Goal: Check status: Check status

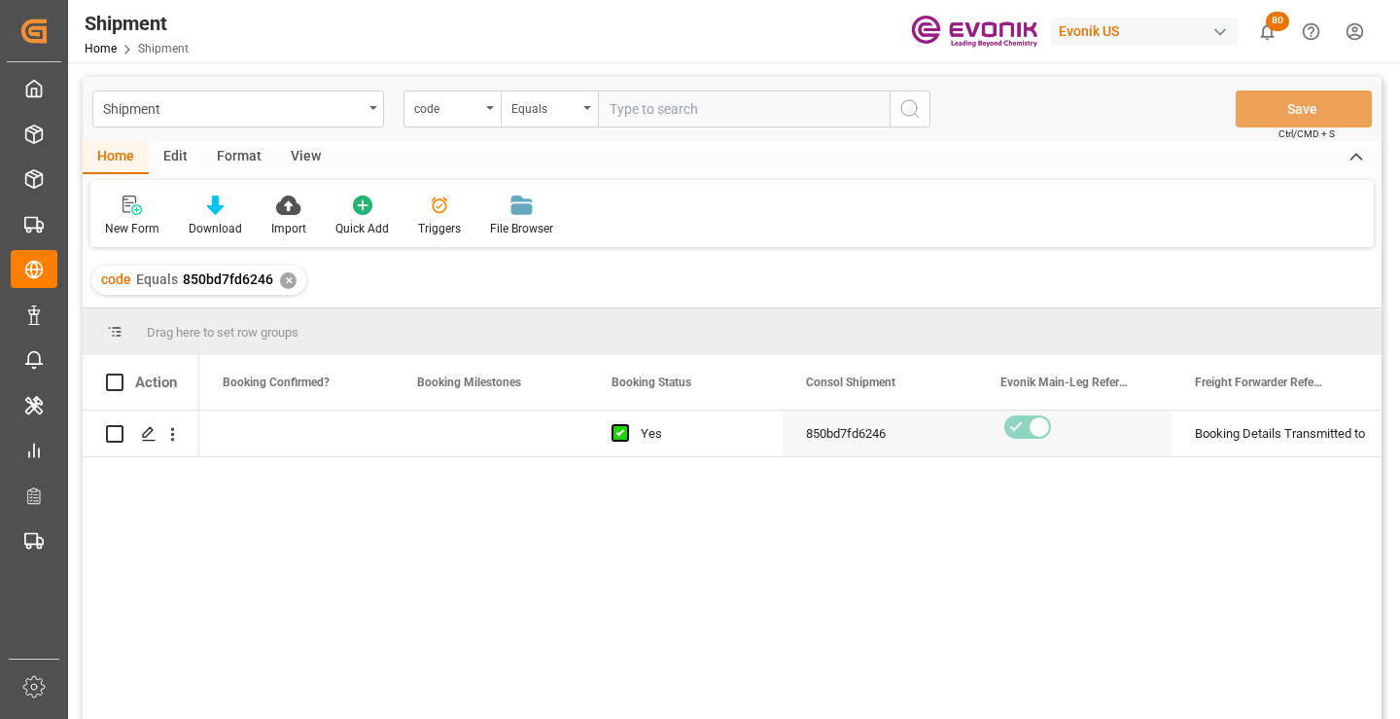
scroll to position [0, 778]
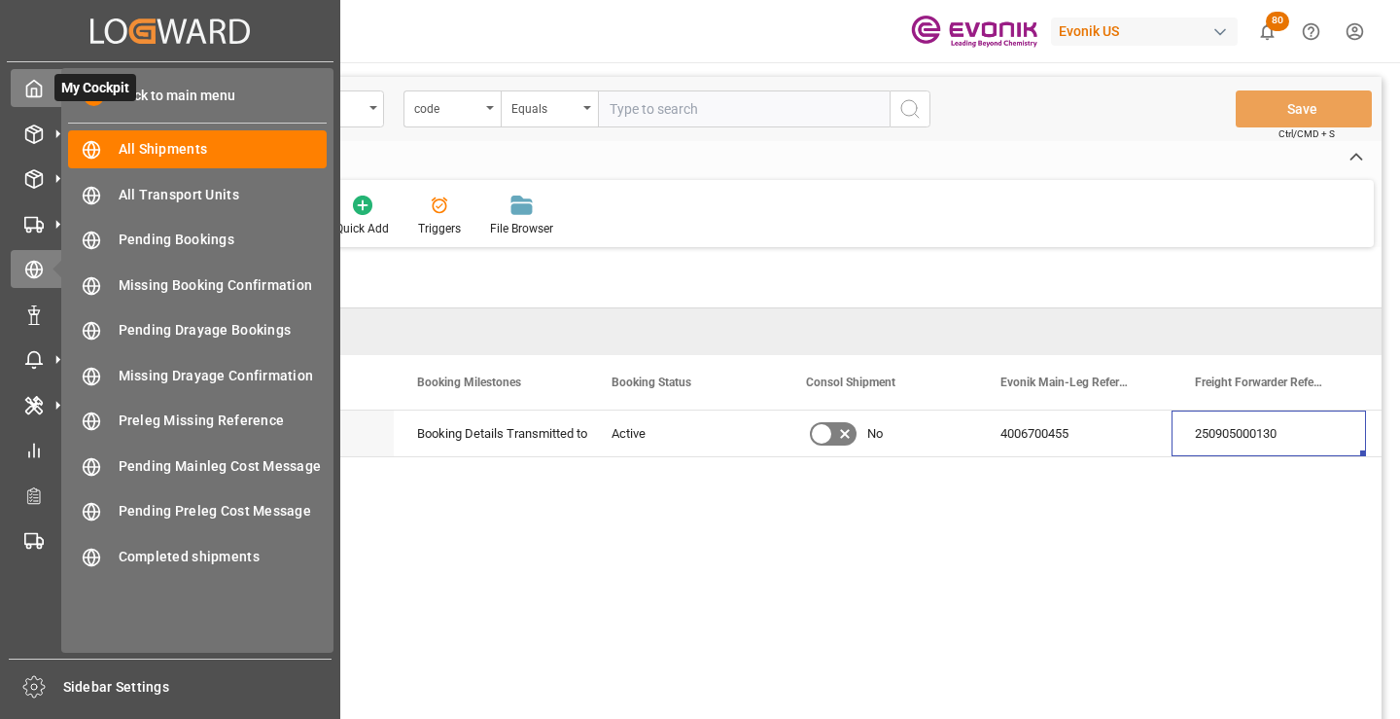
click at [26, 79] on icon at bounding box center [33, 88] width 19 height 19
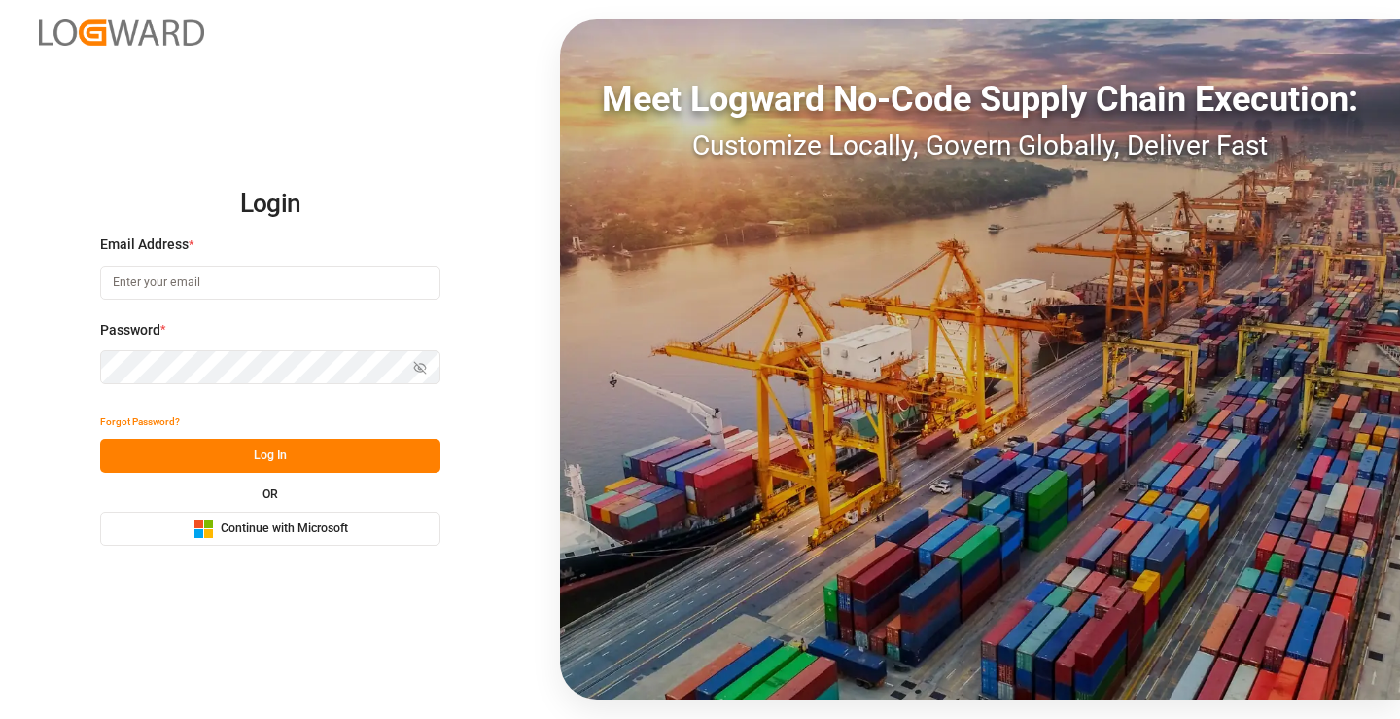
type input "[PERSON_NAME][EMAIL_ADDRESS][DOMAIN_NAME]"
click at [313, 440] on button "Log In" at bounding box center [270, 456] width 340 height 34
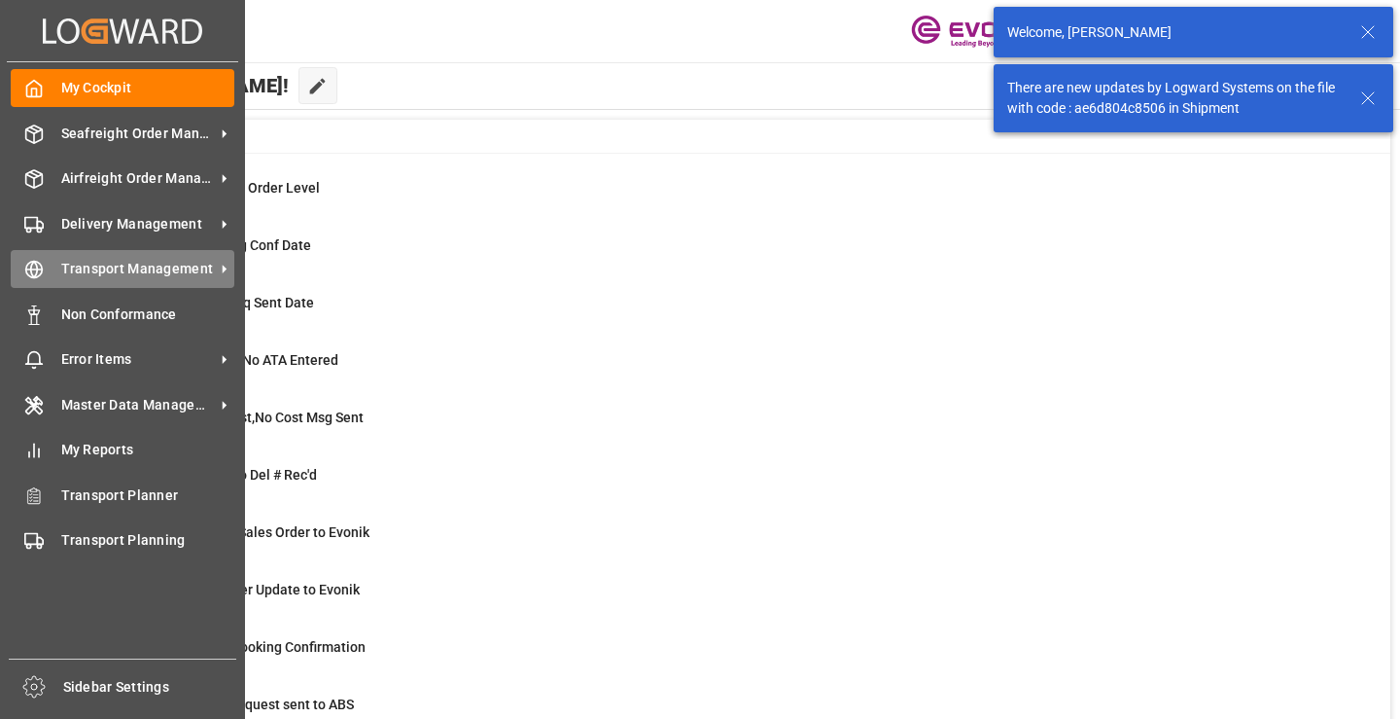
click at [78, 254] on div "Transport Management Transport Management" at bounding box center [123, 269] width 224 height 38
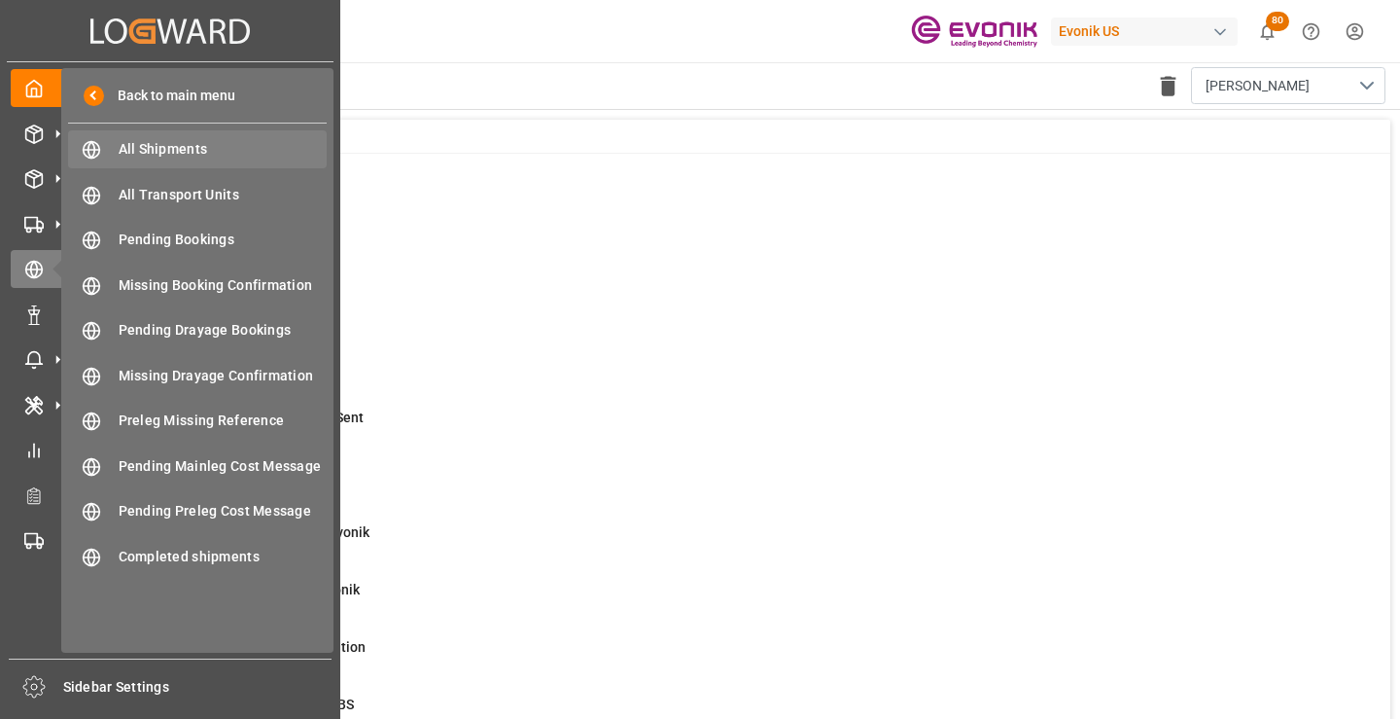
click at [216, 137] on div "All Shipments All Shipments" at bounding box center [197, 149] width 259 height 38
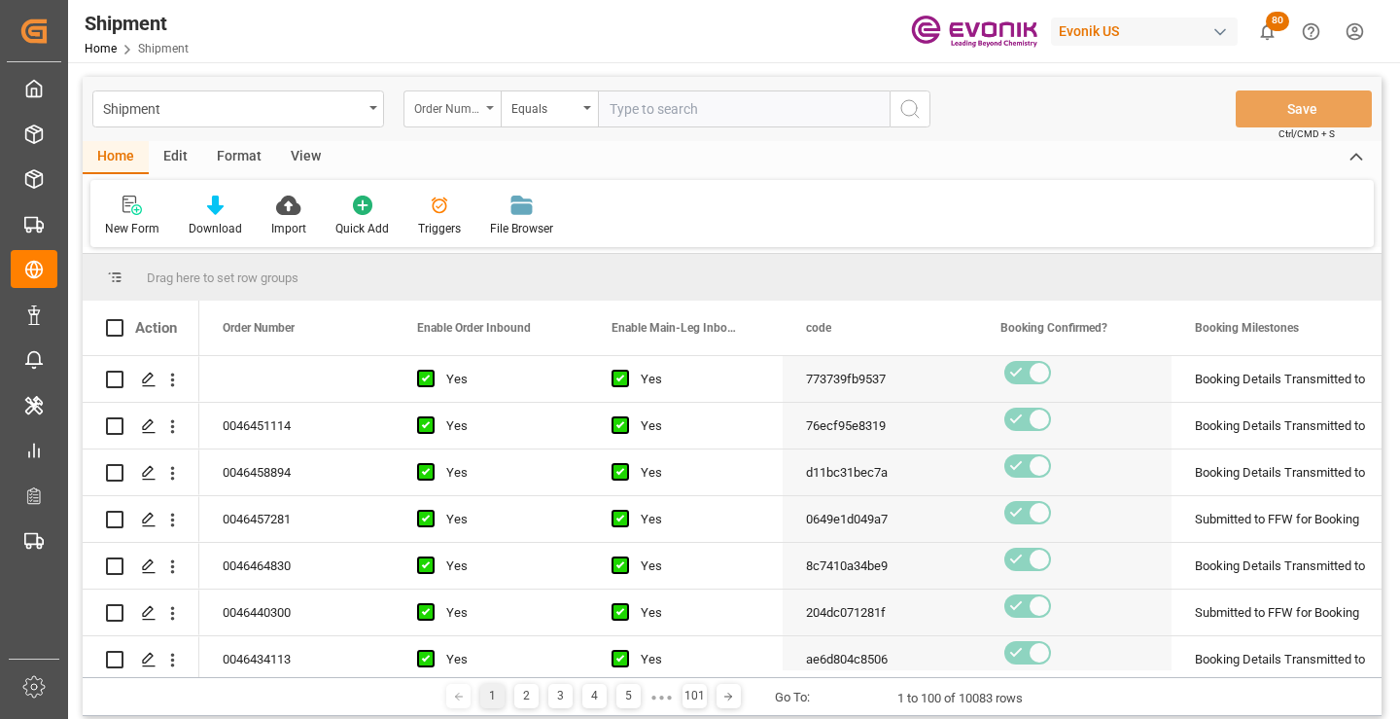
click at [478, 102] on div "Order Number" at bounding box center [447, 106] width 66 height 22
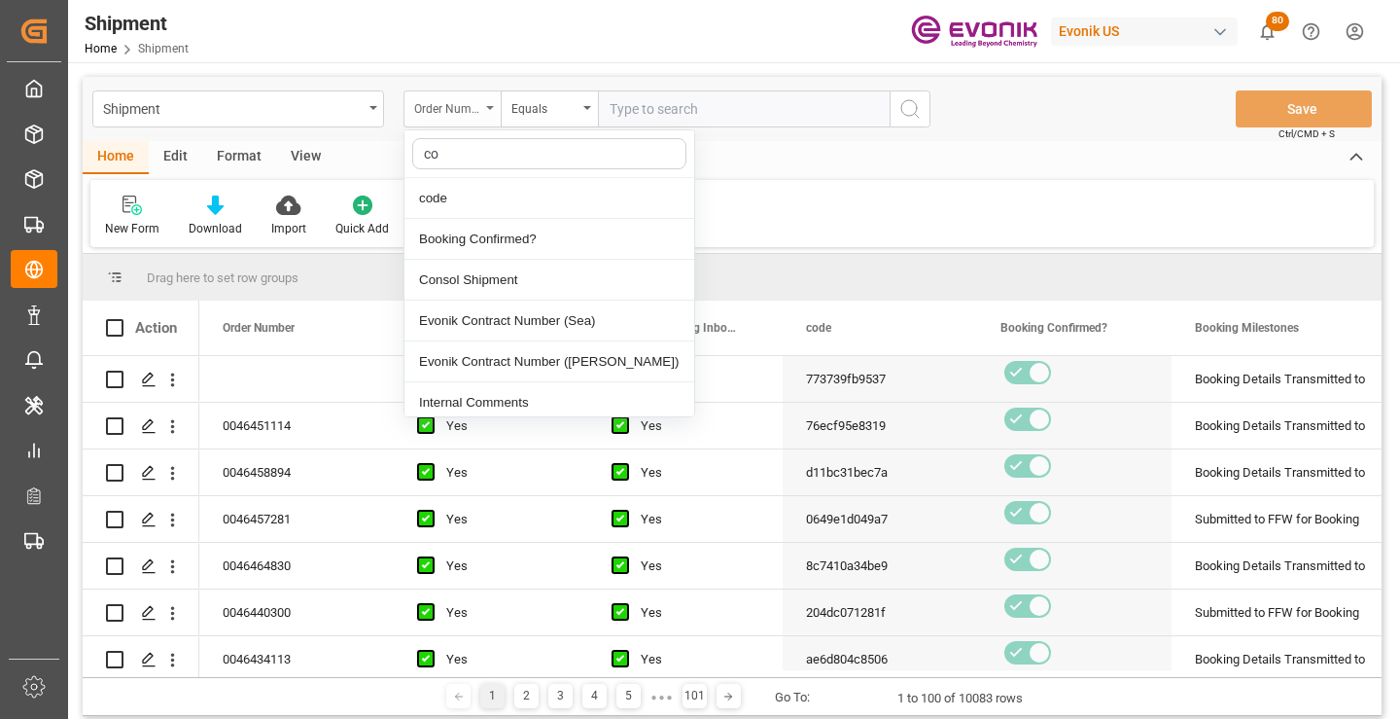
type input "cod"
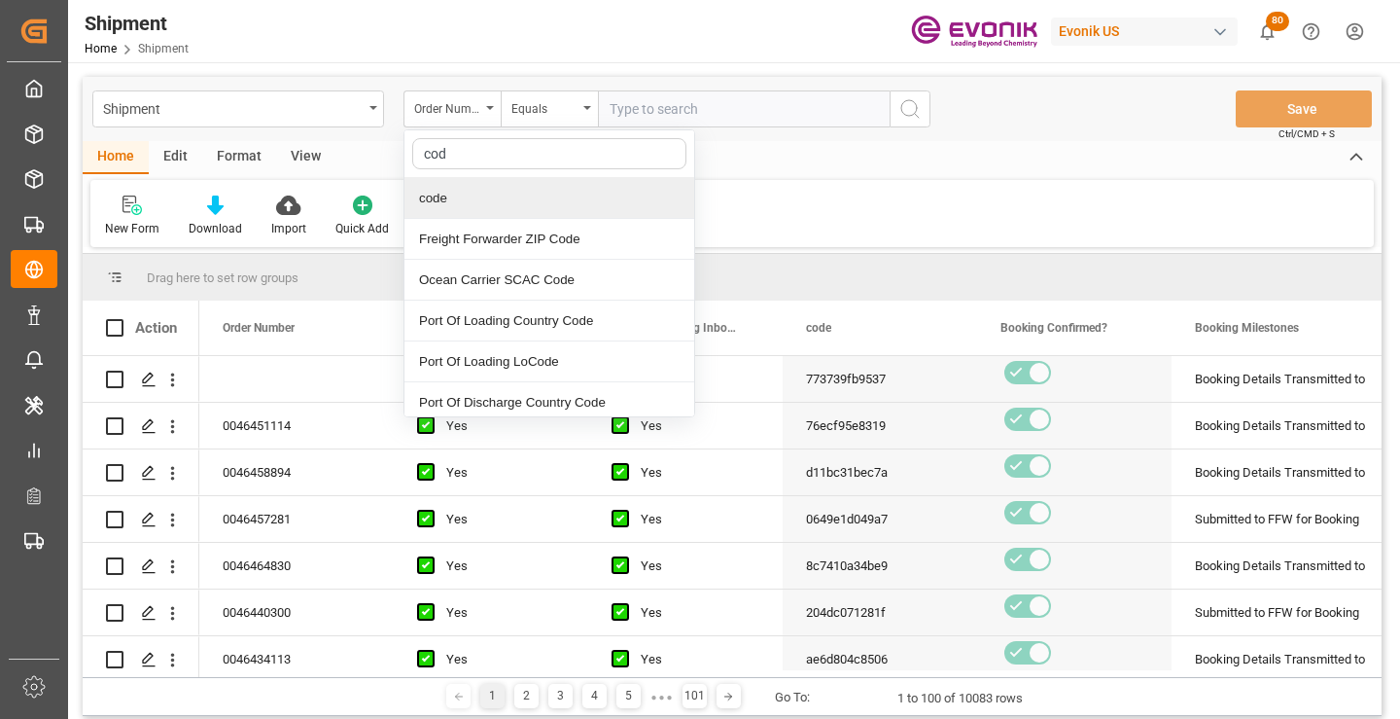
click at [468, 205] on div "code" at bounding box center [550, 198] width 290 height 41
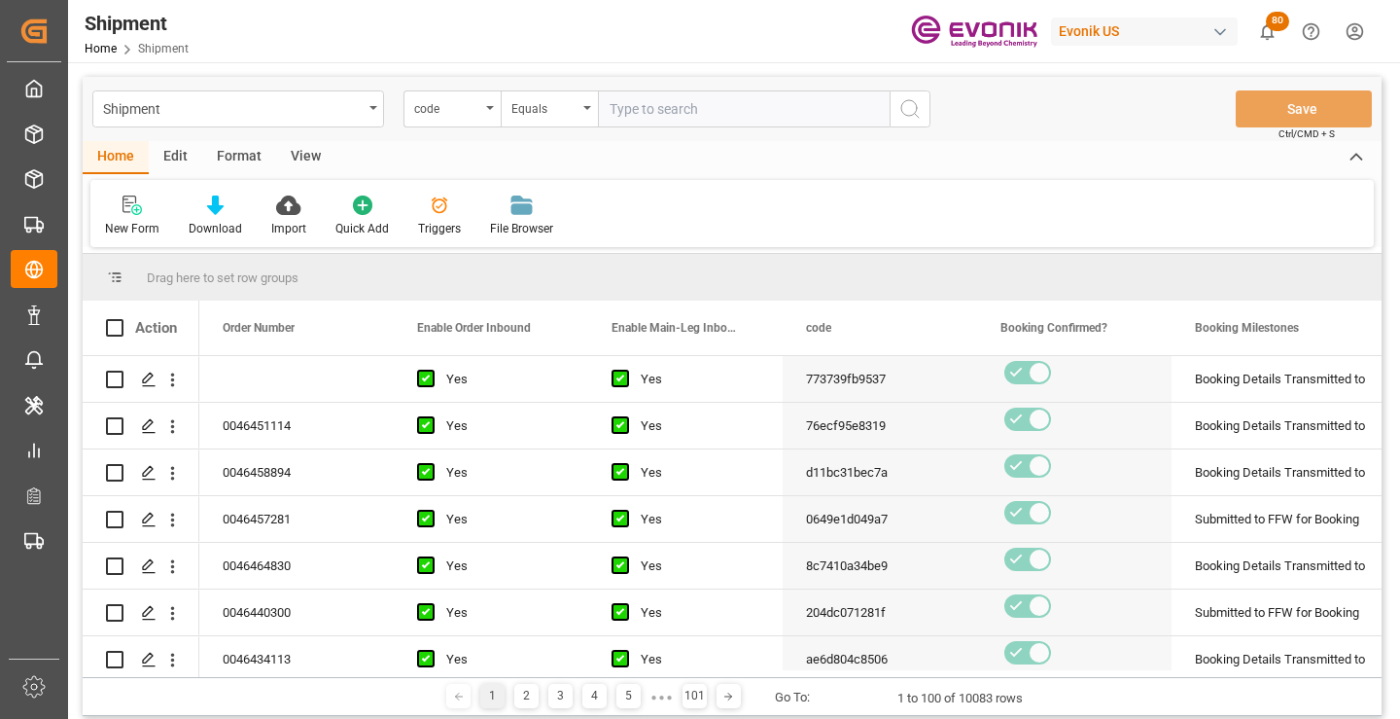
click at [674, 109] on input "text" at bounding box center [744, 108] width 292 height 37
paste input "c46c03592a03"
type input "c46c03592a03"
click at [913, 105] on icon "search button" at bounding box center [910, 108] width 23 height 23
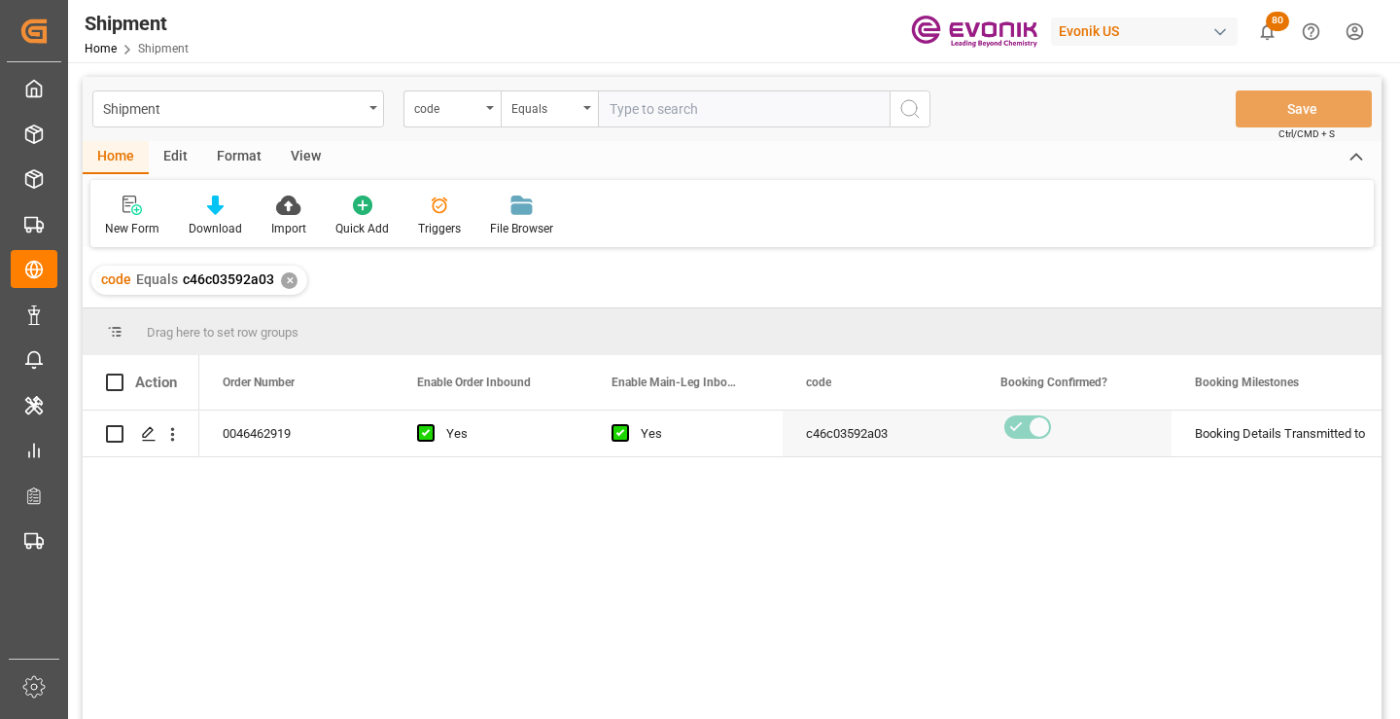
click at [910, 542] on div "0046462919 Yes Yes c46c03592a03 Booking Details Transmitted to SAP Active No" at bounding box center [790, 570] width 1183 height 321
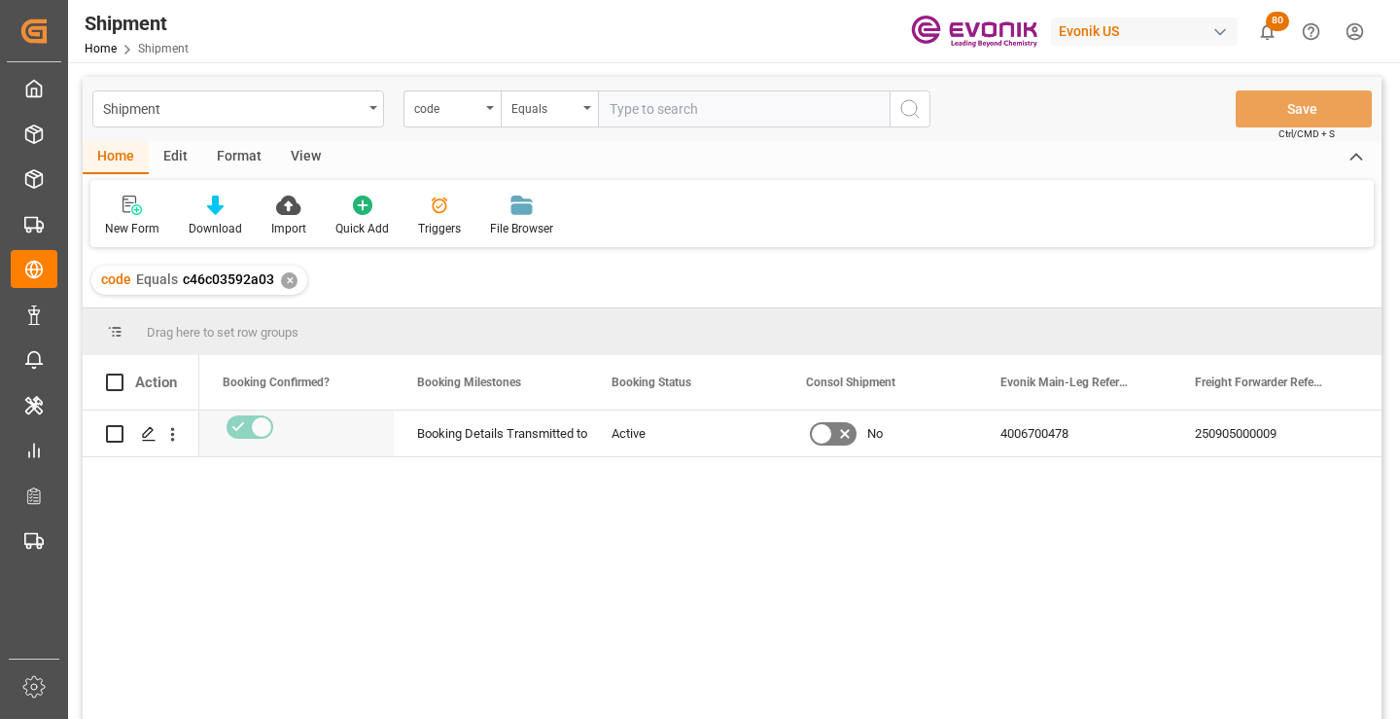
scroll to position [0, 778]
click at [1236, 419] on div "250905000009" at bounding box center [1269, 433] width 195 height 46
click at [287, 272] on div "✕" at bounding box center [289, 280] width 17 height 17
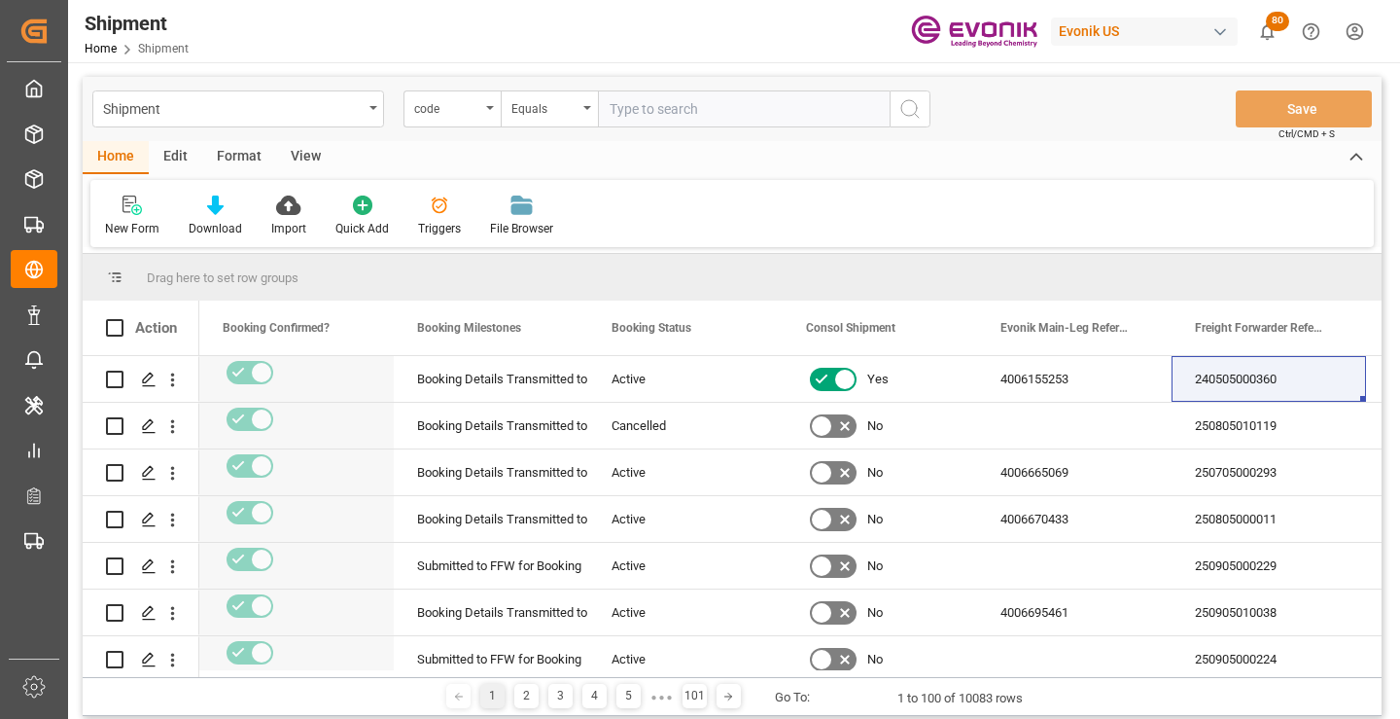
click at [758, 112] on input "text" at bounding box center [744, 108] width 292 height 37
paste input "0367b3743b3f"
type input "0367b3743b3f"
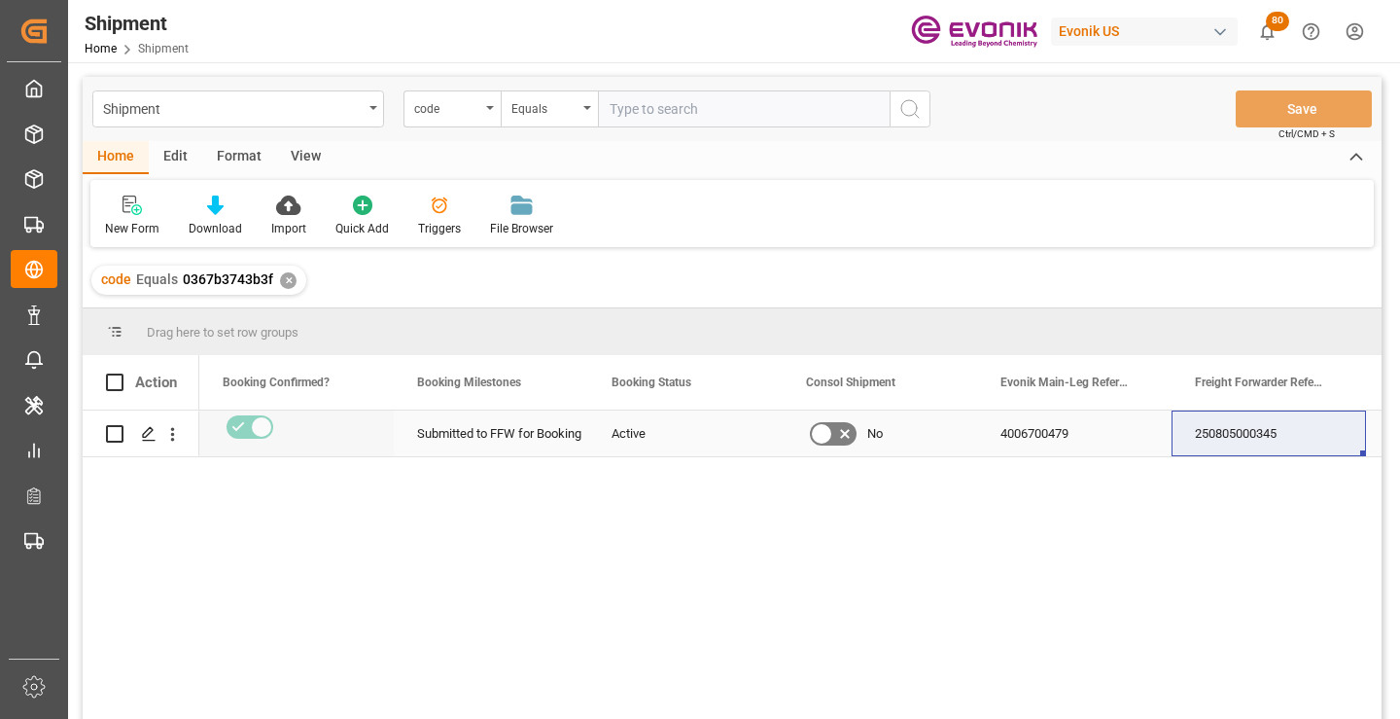
click at [1234, 424] on div "250805000345" at bounding box center [1269, 433] width 195 height 46
click at [286, 274] on div "✕" at bounding box center [288, 280] width 17 height 17
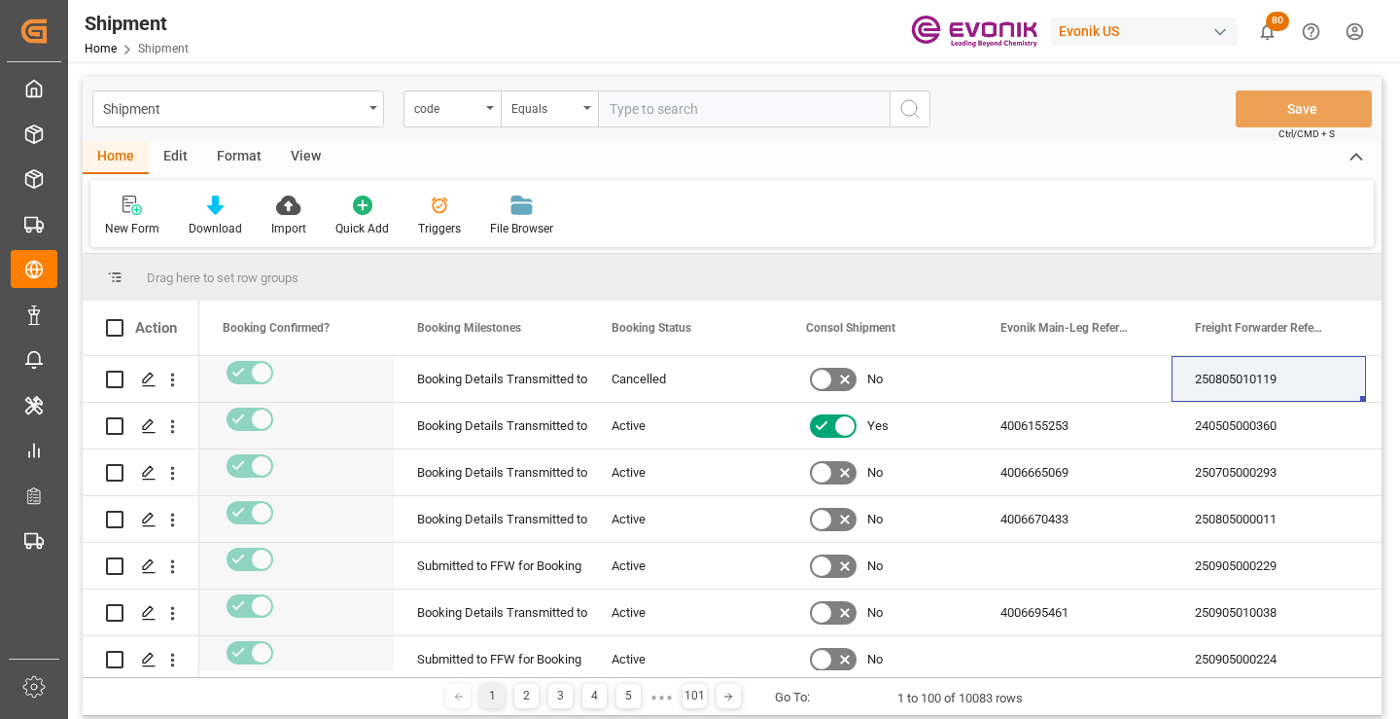
click at [692, 120] on input "text" at bounding box center [744, 108] width 292 height 37
paste input "0ad71057e495"
type input "0ad71057e495"
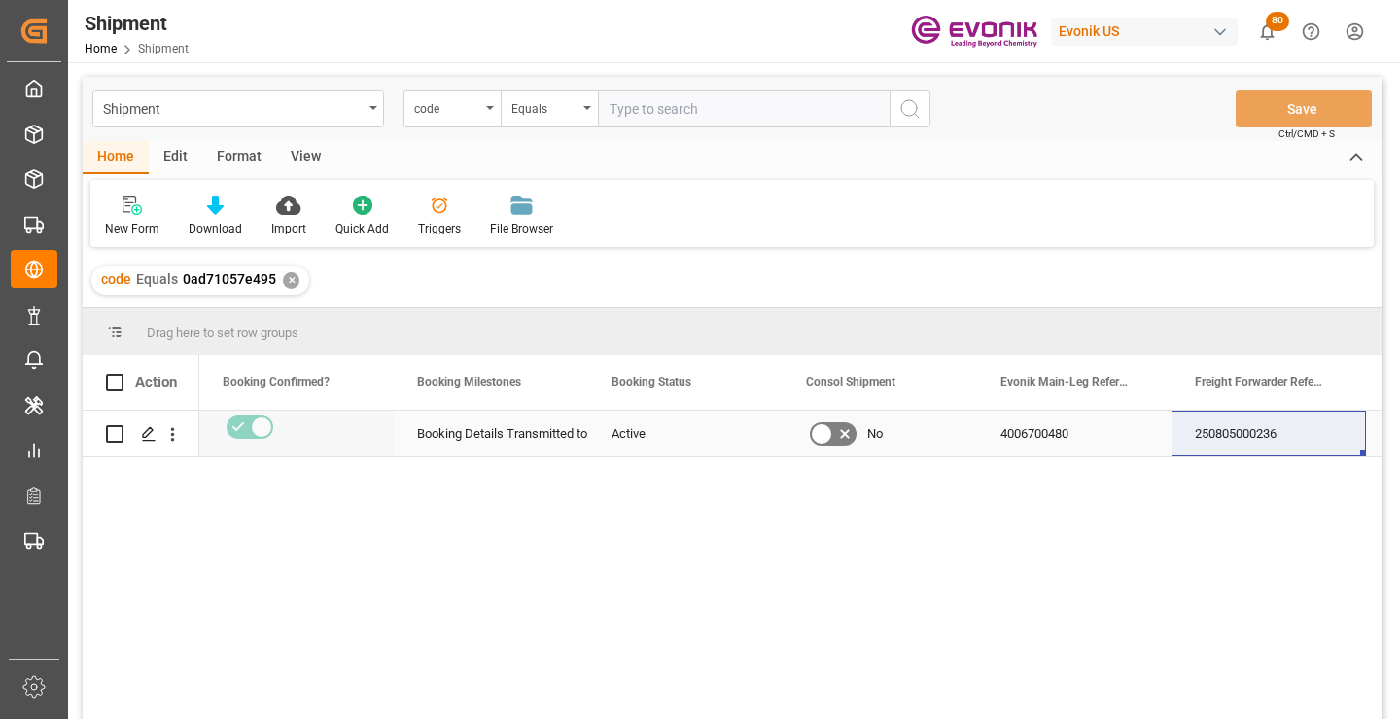
click at [1211, 437] on div "250805000236" at bounding box center [1269, 433] width 195 height 46
click at [285, 279] on div "✕" at bounding box center [291, 280] width 17 height 17
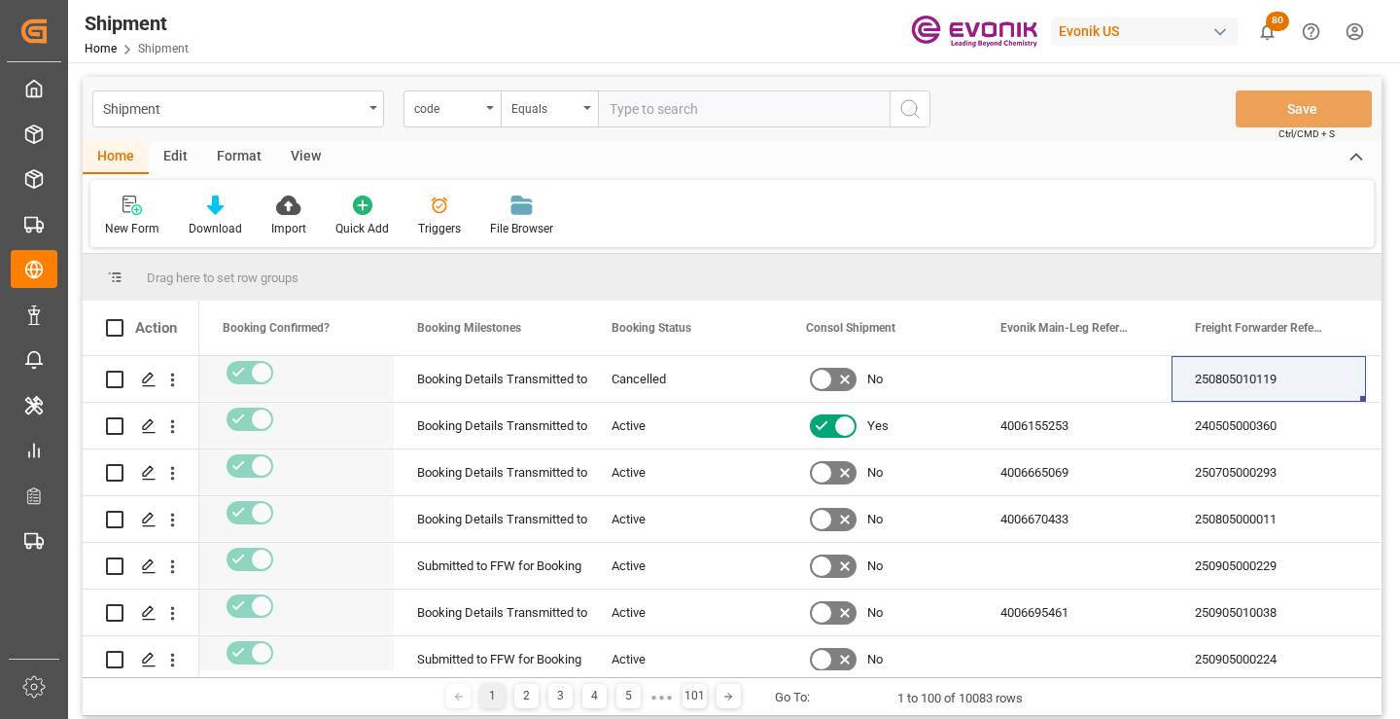
click at [704, 108] on input "text" at bounding box center [744, 108] width 292 height 37
paste input "78bce2f1a75e"
type input "78bce2f1a75e"
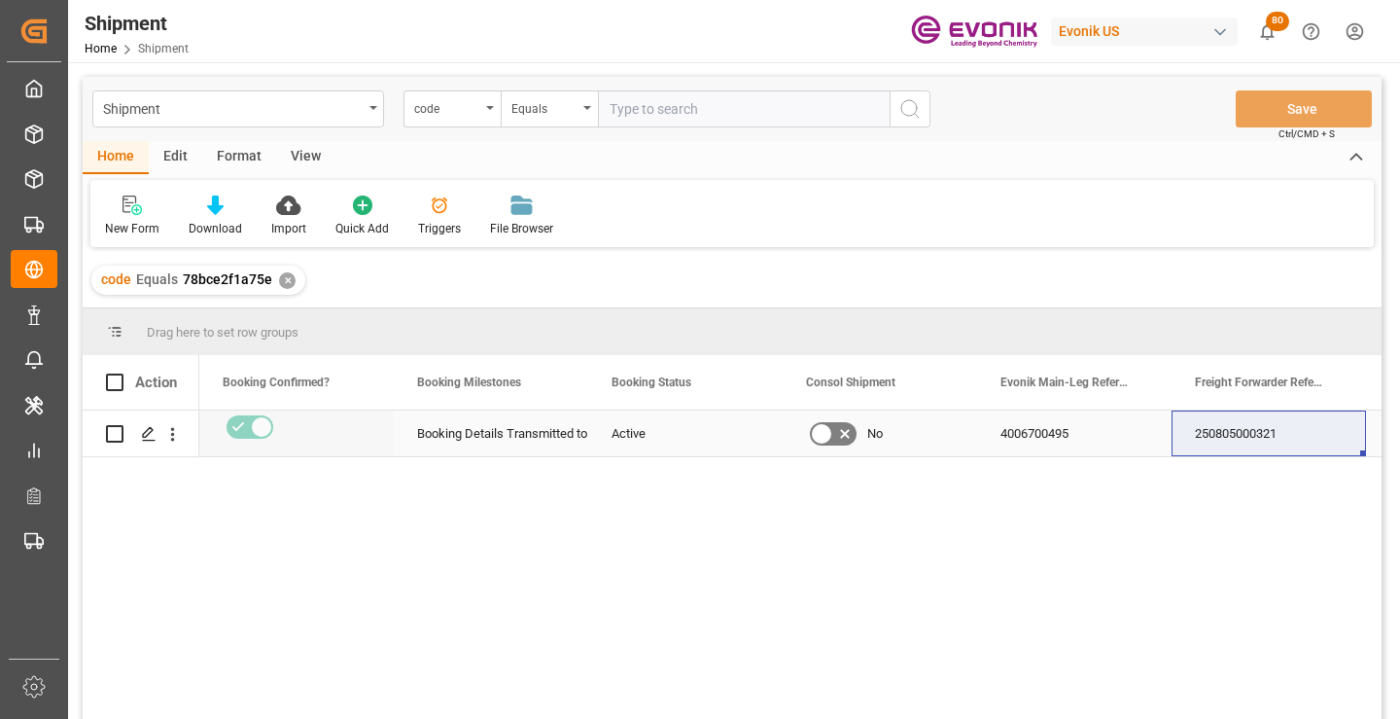
click at [1235, 442] on div "250805000321" at bounding box center [1269, 433] width 195 height 46
click at [281, 278] on div "✕" at bounding box center [287, 280] width 17 height 17
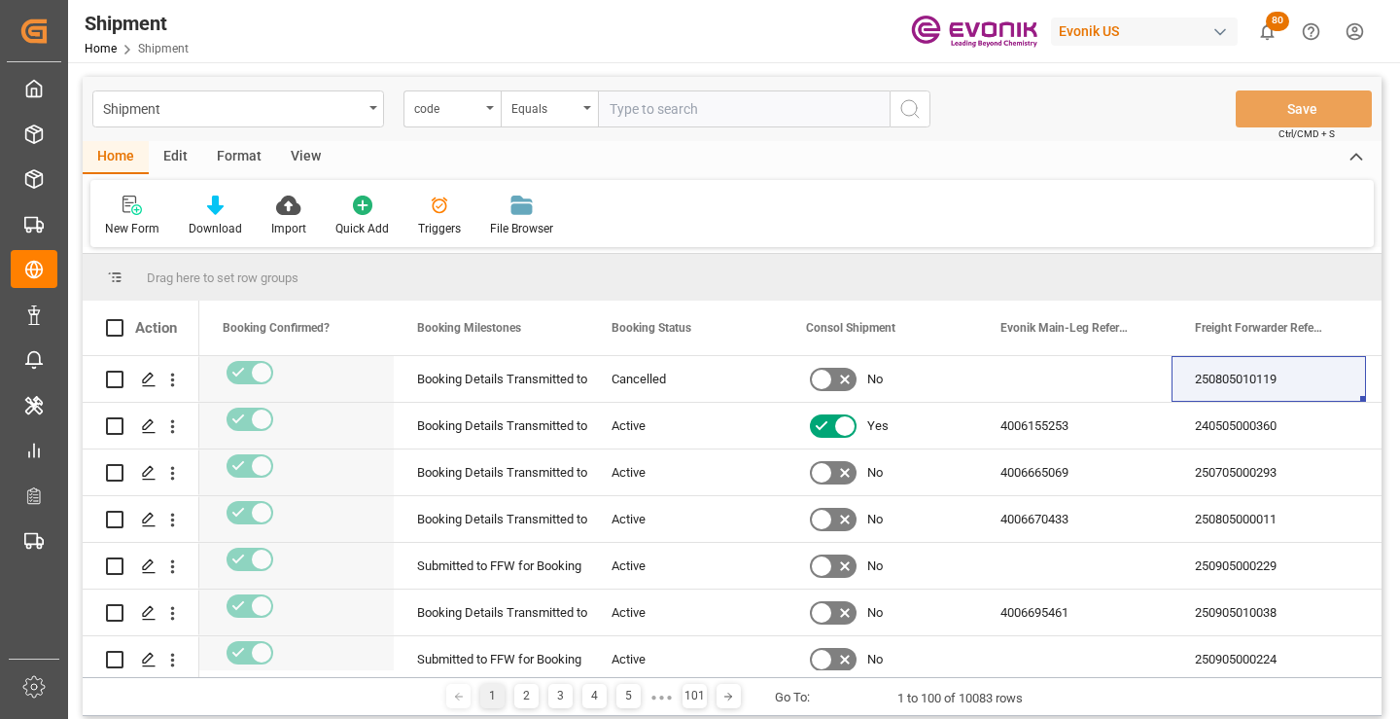
click at [748, 111] on input "text" at bounding box center [744, 108] width 292 height 37
paste input "58c4877b4769"
type input "58c4877b4769"
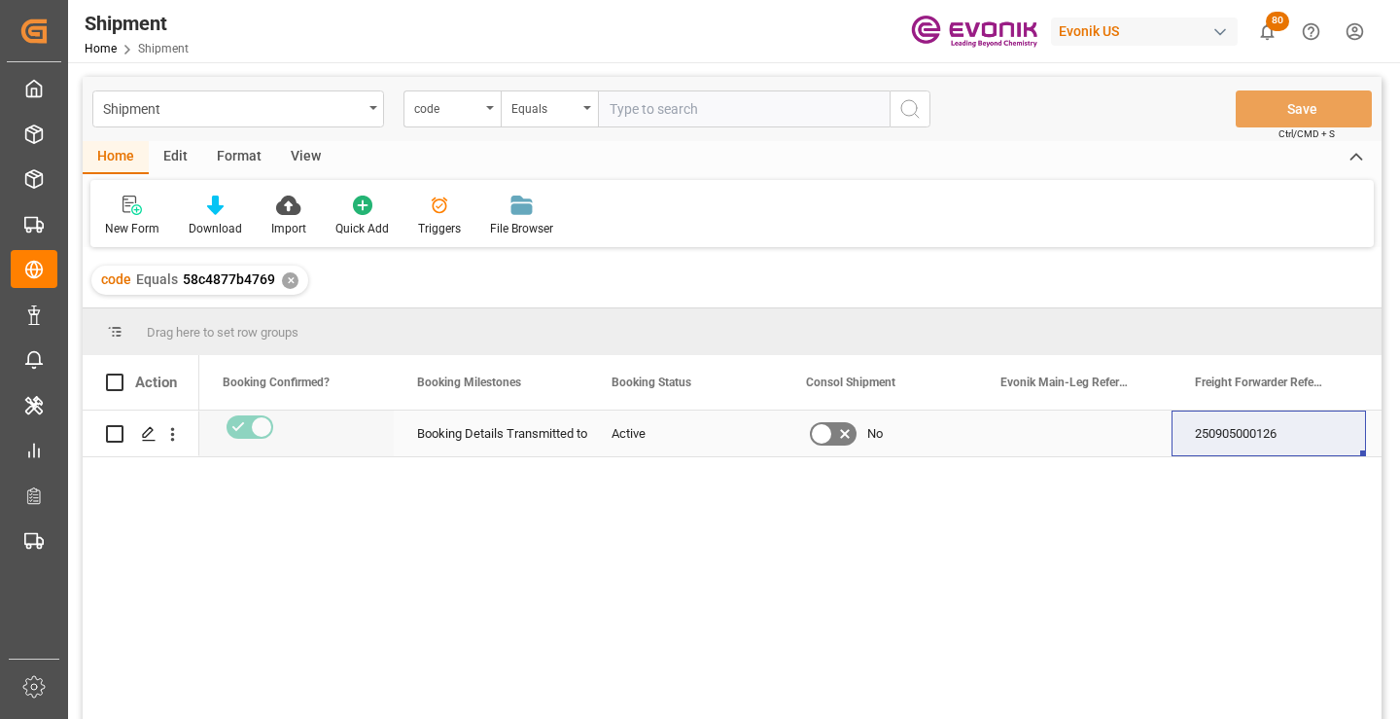
click at [1239, 438] on div "250905000126" at bounding box center [1269, 433] width 195 height 46
click at [284, 283] on div "✕" at bounding box center [290, 280] width 17 height 17
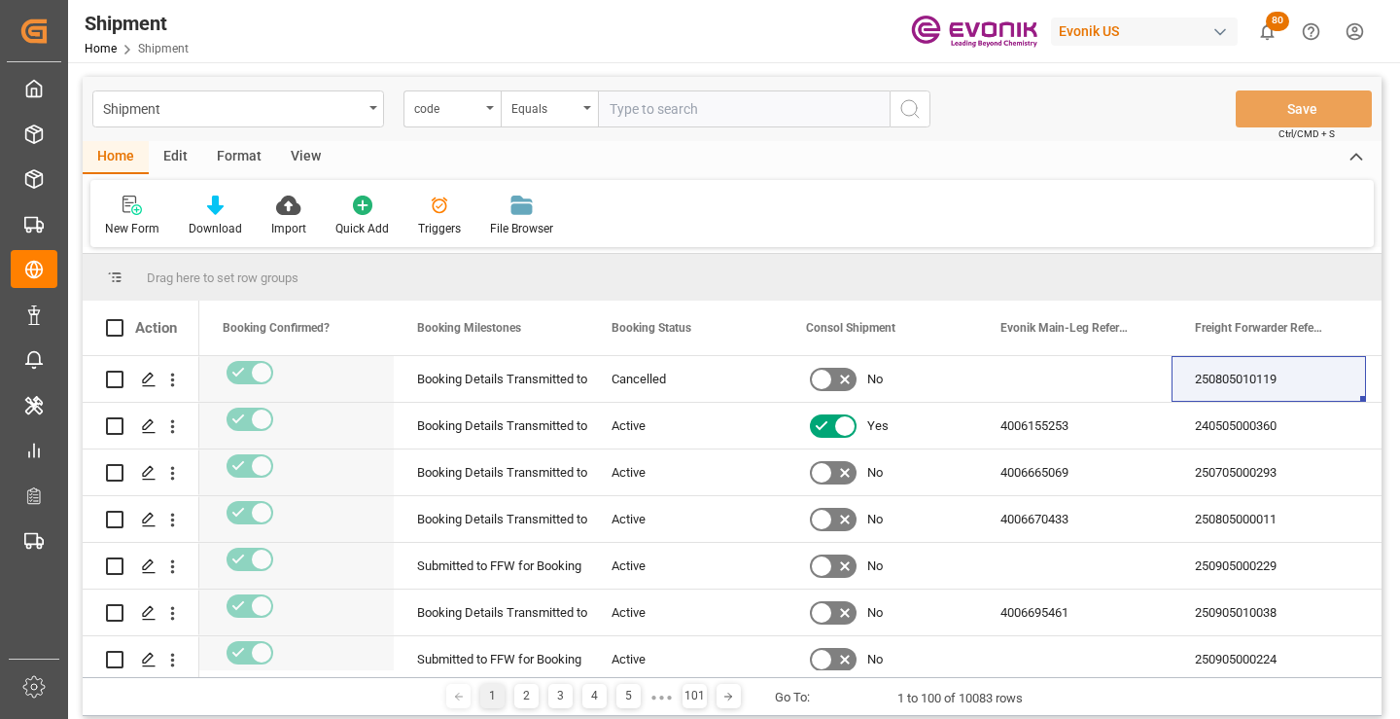
click at [698, 114] on input "text" at bounding box center [744, 108] width 292 height 37
paste input "b6a92a63af79"
type input "b6a92a63af79"
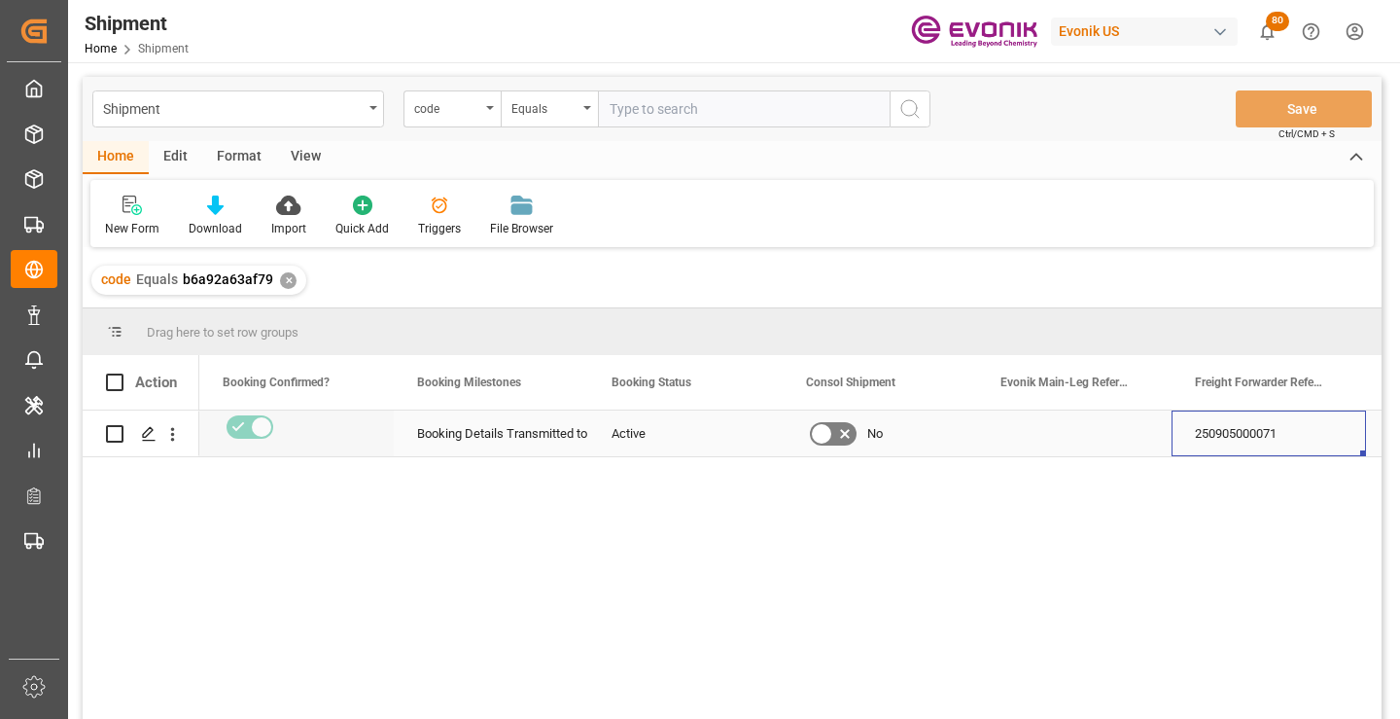
click at [1249, 429] on div "250905000071" at bounding box center [1269, 433] width 195 height 46
click at [281, 282] on div "✕" at bounding box center [288, 280] width 17 height 17
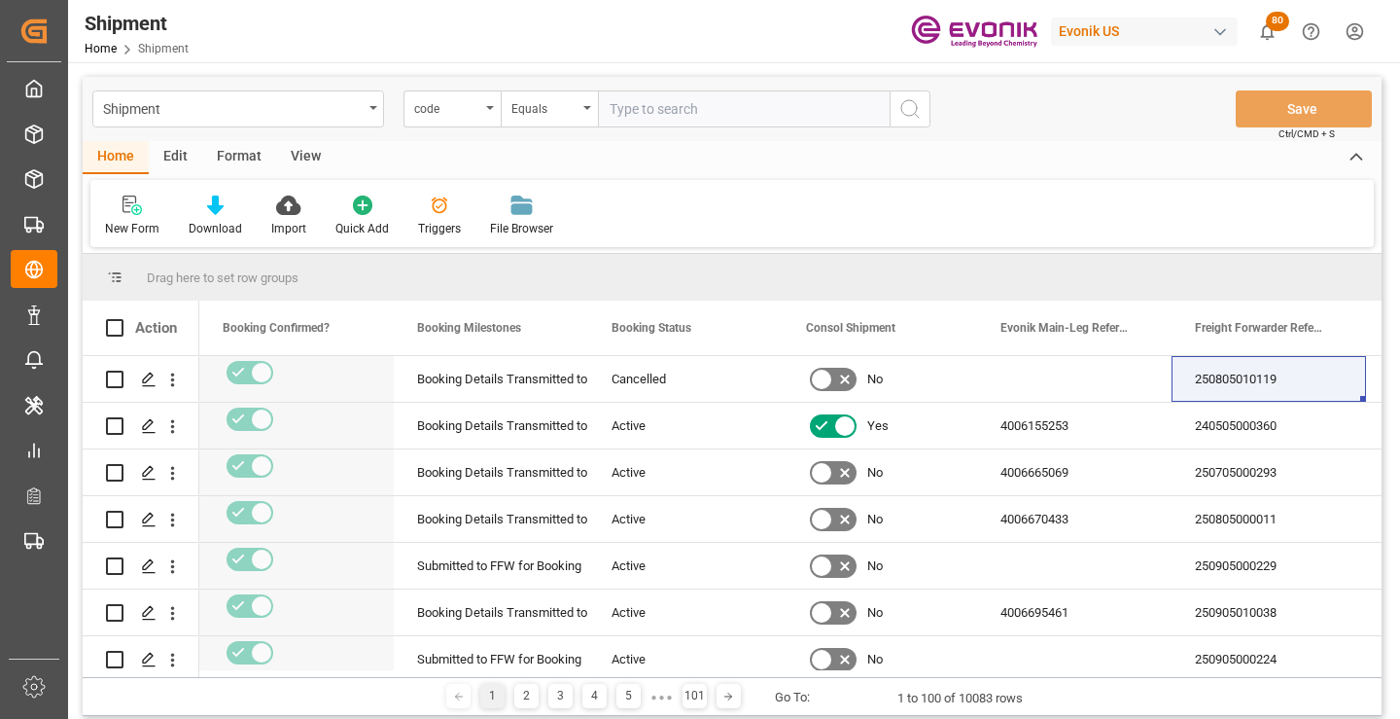
click at [693, 115] on input "text" at bounding box center [744, 108] width 292 height 37
paste input "a79b20e0d502"
type input "a79b20e0d502"
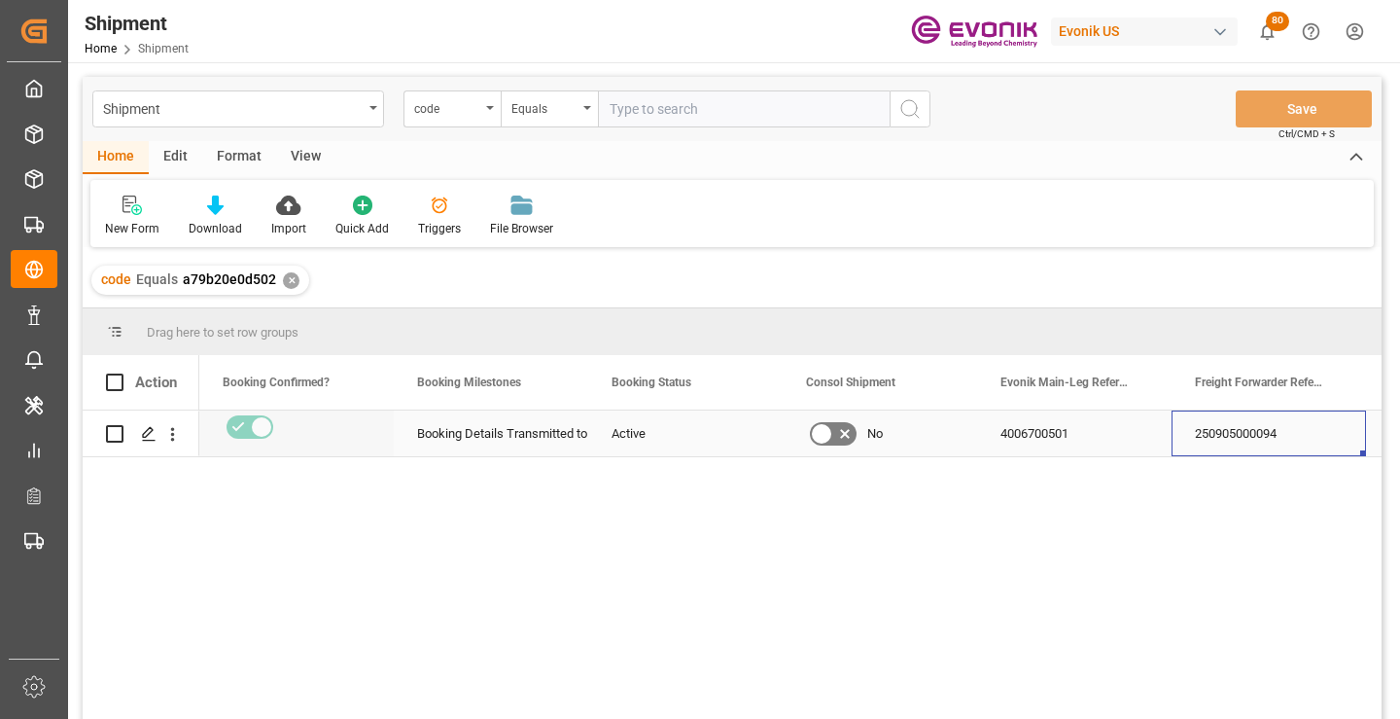
click at [1261, 428] on div "250905000094" at bounding box center [1269, 433] width 195 height 46
